Goal: Find specific page/section: Find specific page/section

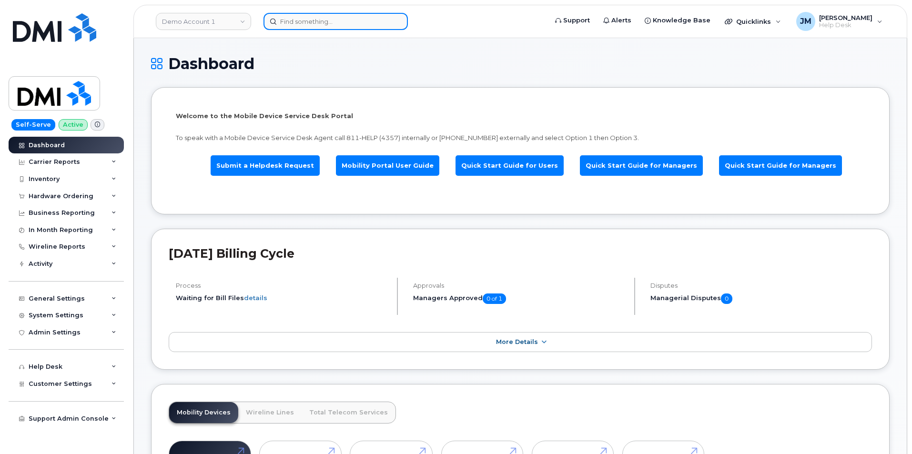
click at [287, 20] on input at bounding box center [336, 21] width 144 height 17
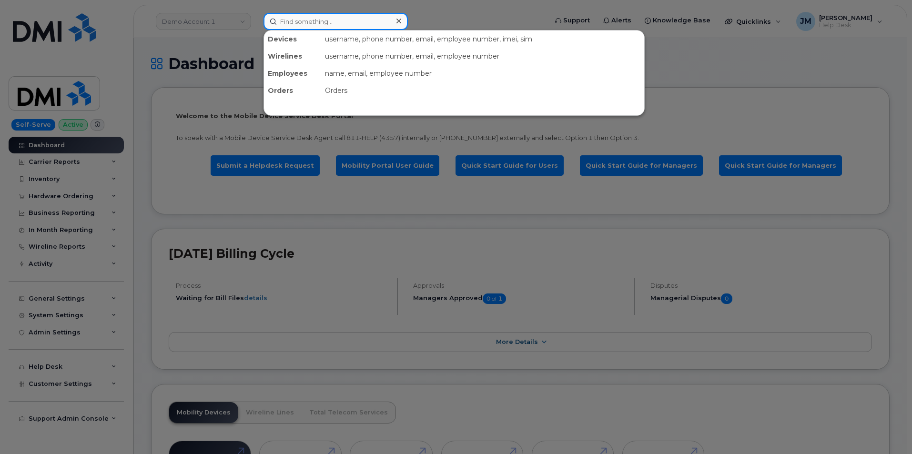
paste input "3303235948"
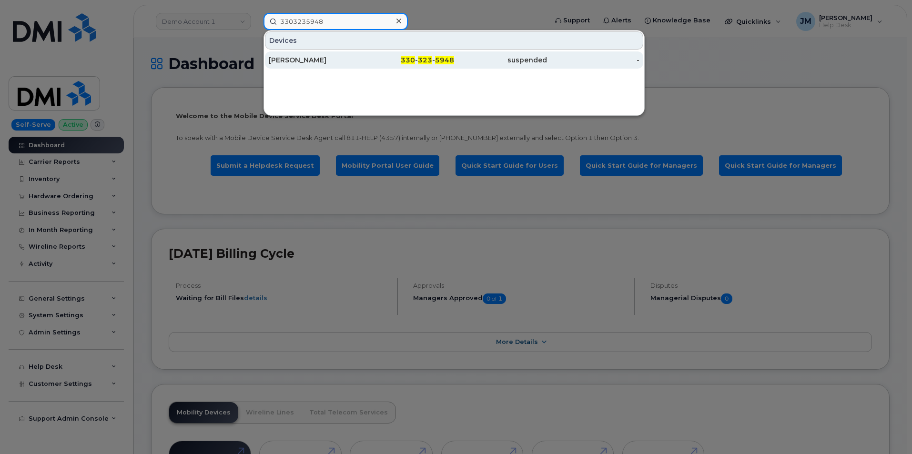
type input "3303235948"
click at [308, 60] on div "[PERSON_NAME]" at bounding box center [315, 60] width 93 height 10
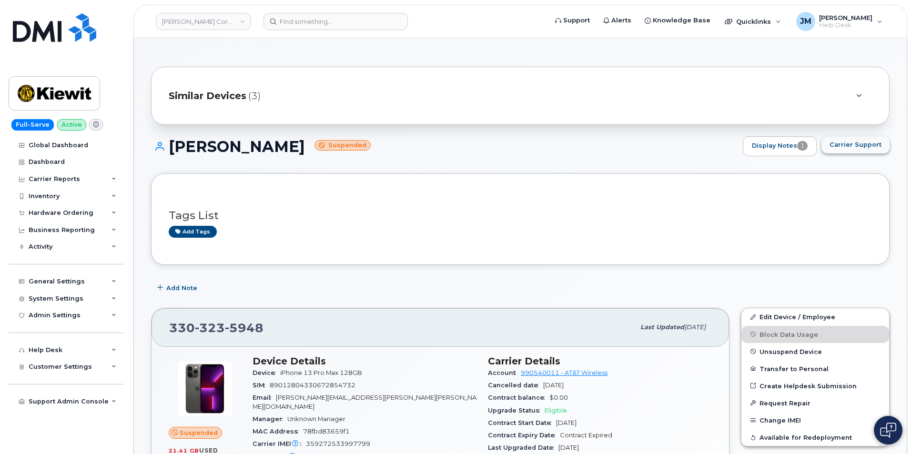
click at [854, 148] on span "Carrier Support" at bounding box center [856, 144] width 52 height 9
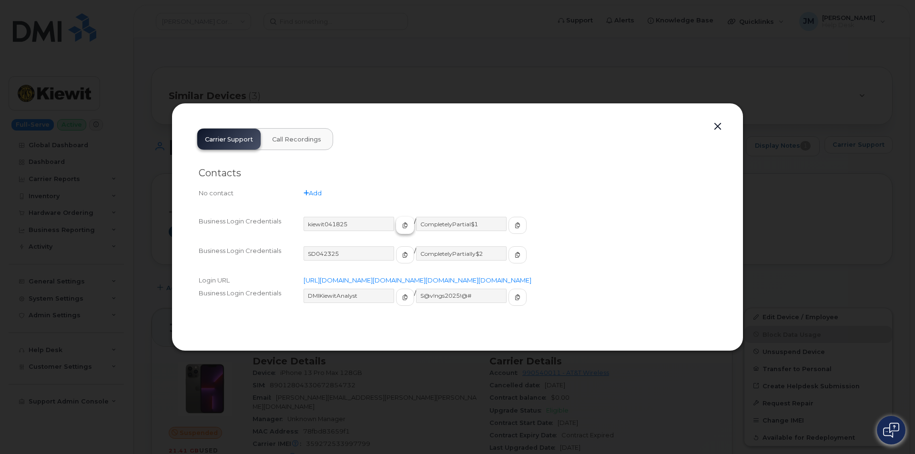
click at [402, 223] on icon "button" at bounding box center [405, 226] width 6 height 6
click at [515, 223] on icon "button" at bounding box center [518, 226] width 6 height 6
click at [719, 66] on div at bounding box center [457, 227] width 915 height 454
